Goal: Find contact information: Find contact information

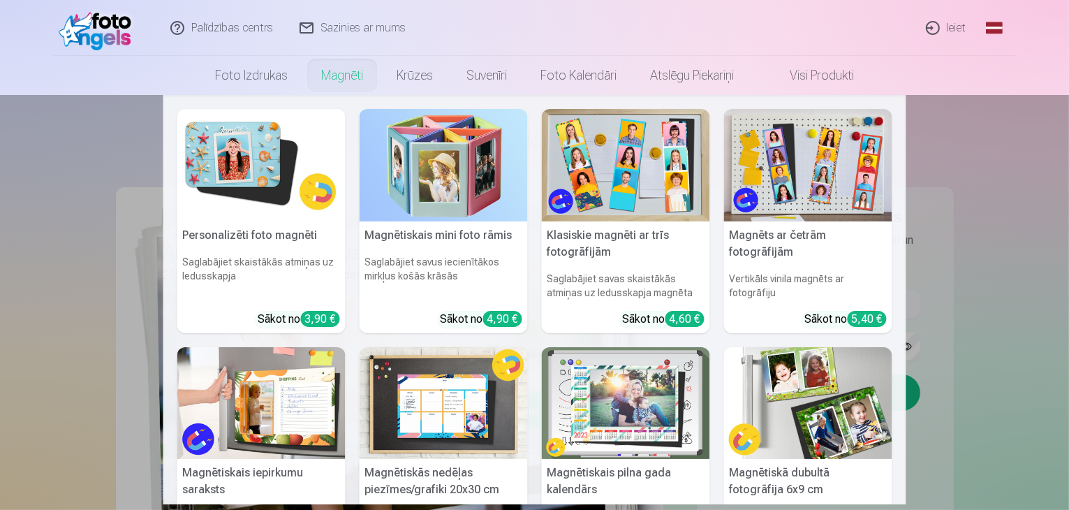
scroll to position [47, 0]
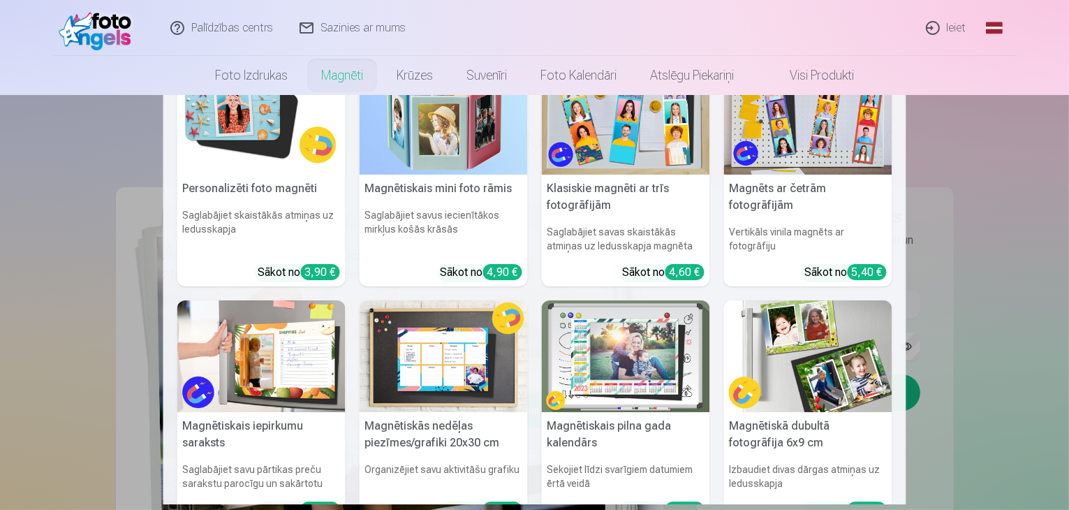
click at [987, 209] on nav "Personalizēti foto magnēti Saglabājiet skaistākās atmiņas uz ledusskapja Sākot …" at bounding box center [534, 299] width 1069 height 409
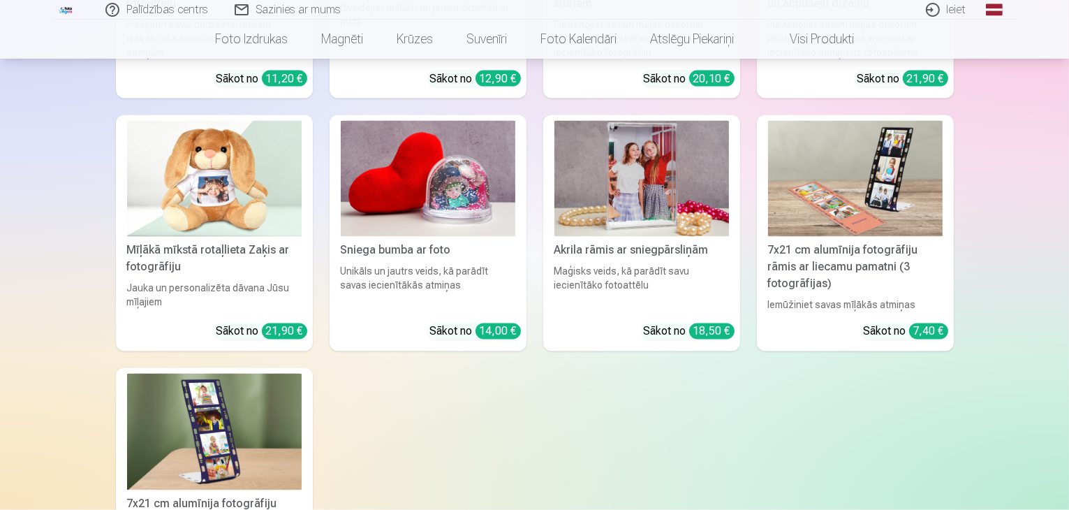
scroll to position [2432, 0]
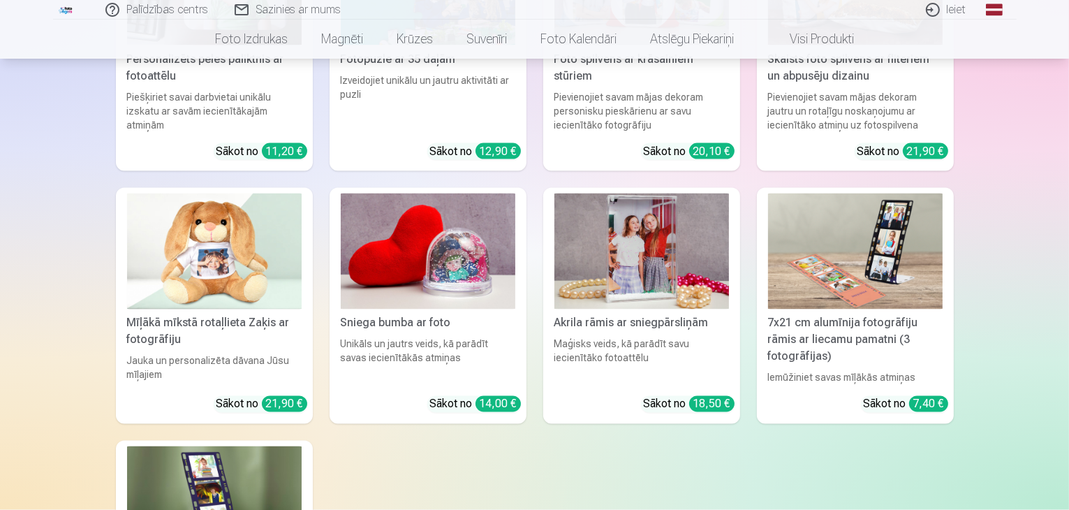
click at [283, 10] on link "Sazinies ar mums" at bounding box center [288, 10] width 133 height 20
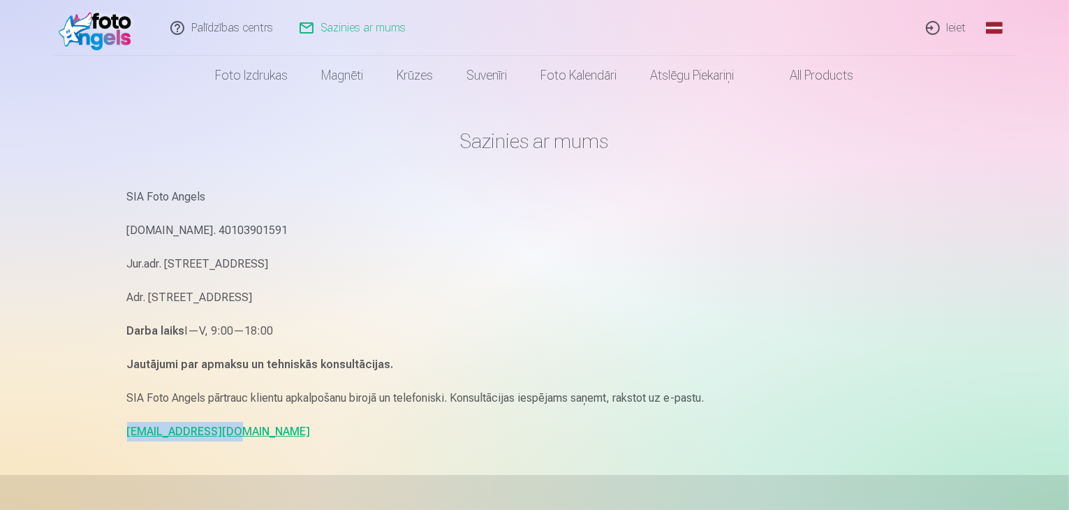
drag, startPoint x: 223, startPoint y: 431, endPoint x: 126, endPoint y: 425, distance: 97.2
click at [126, 425] on div "Sazinies ar mums SIA Foto Angels [DOMAIN_NAME]. 40103901591 Jur.adr. [STREET_AD…" at bounding box center [535, 429] width 838 height 859
copy link "[EMAIL_ADDRESS][DOMAIN_NAME]"
